Goal: Find specific page/section: Find specific page/section

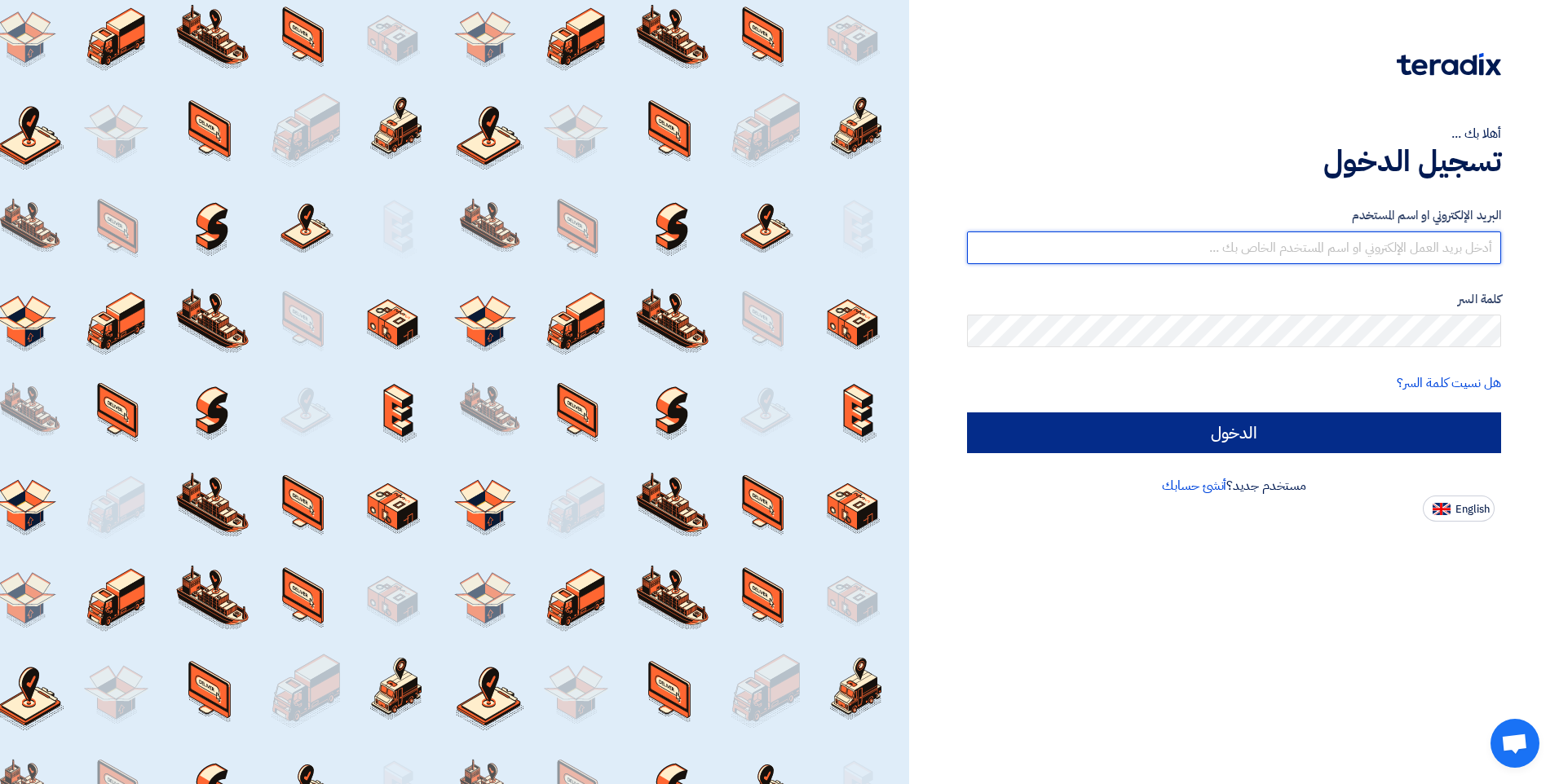
type input "[EMAIL_ADDRESS][PERSON_NAME][DOMAIN_NAME][GEOGRAPHIC_DATA]"
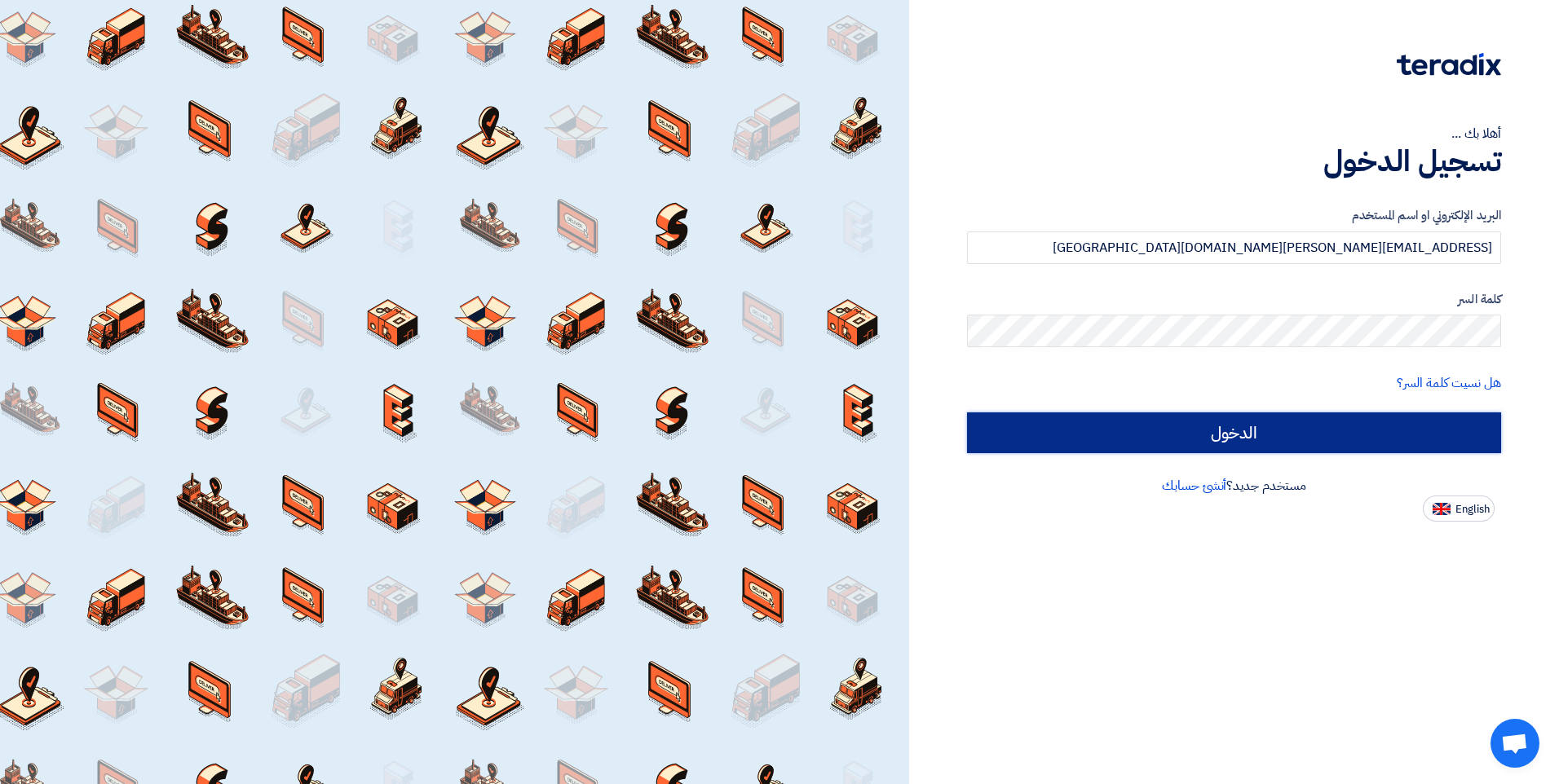
click at [1247, 441] on input "الدخول" at bounding box center [1234, 432] width 534 height 41
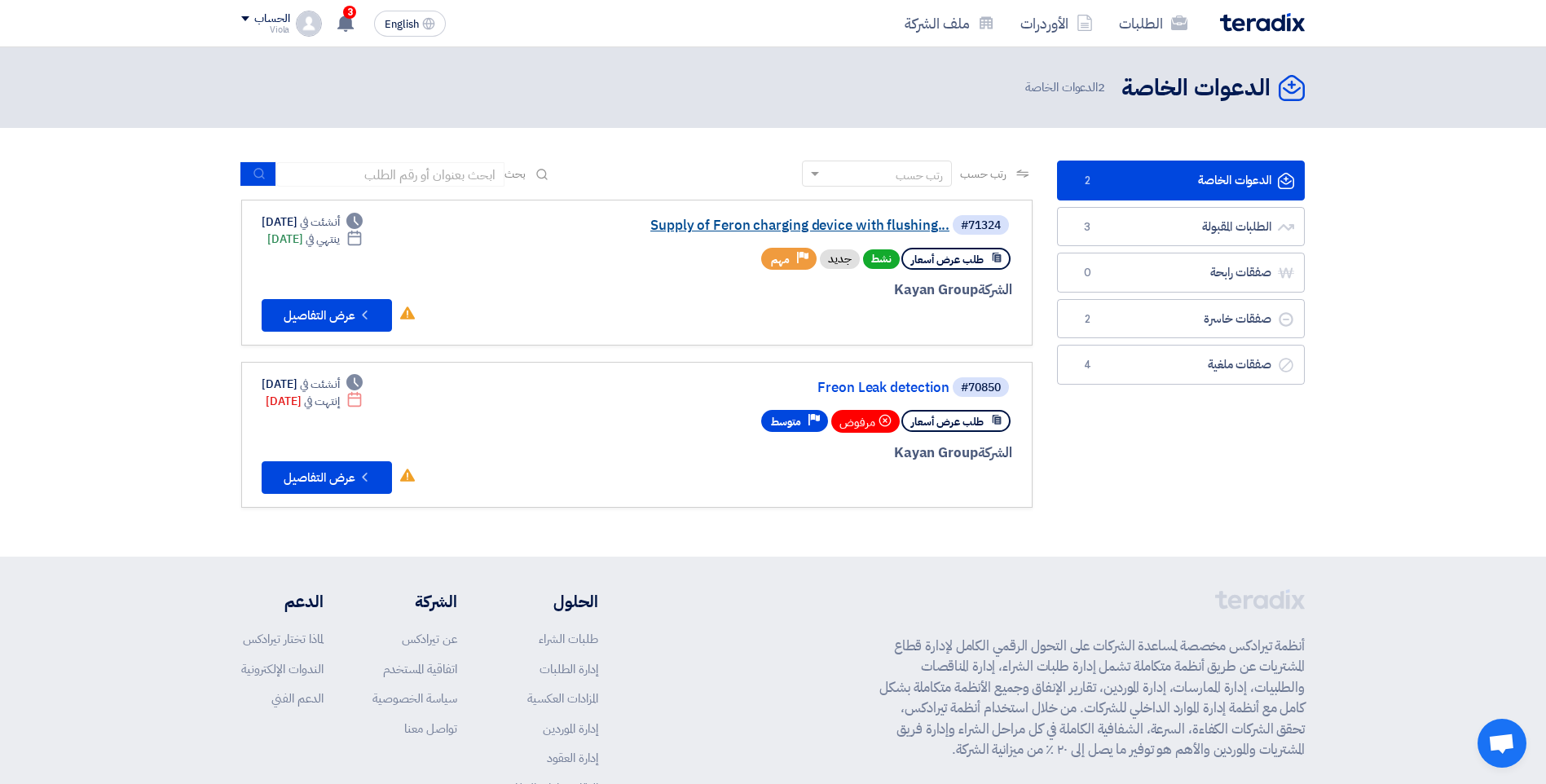
click at [718, 228] on link "Supply of Feron charging device with flushing..." at bounding box center [786, 226] width 326 height 14
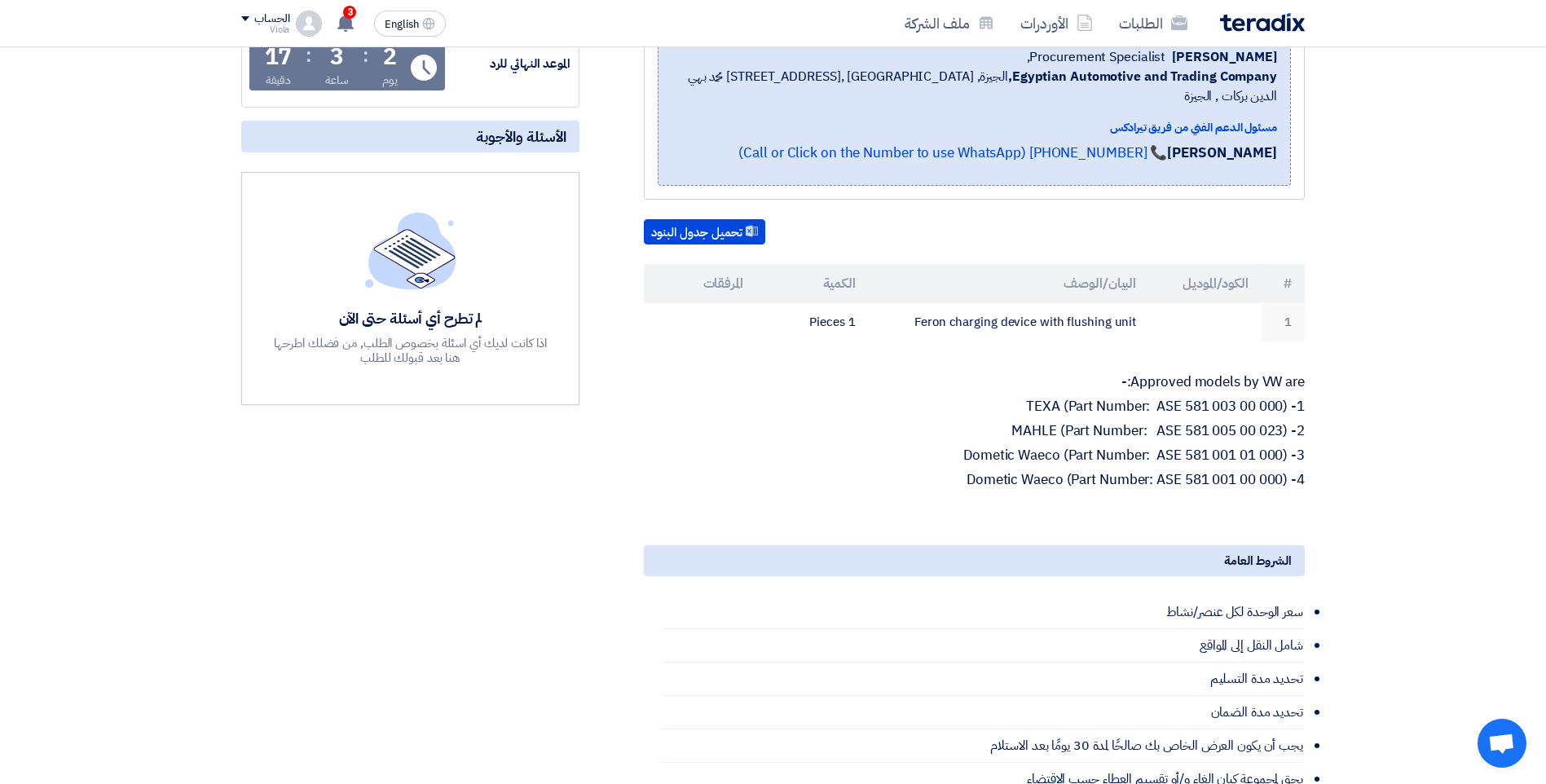
scroll to position [326, 0]
